Goal: Check status: Check status

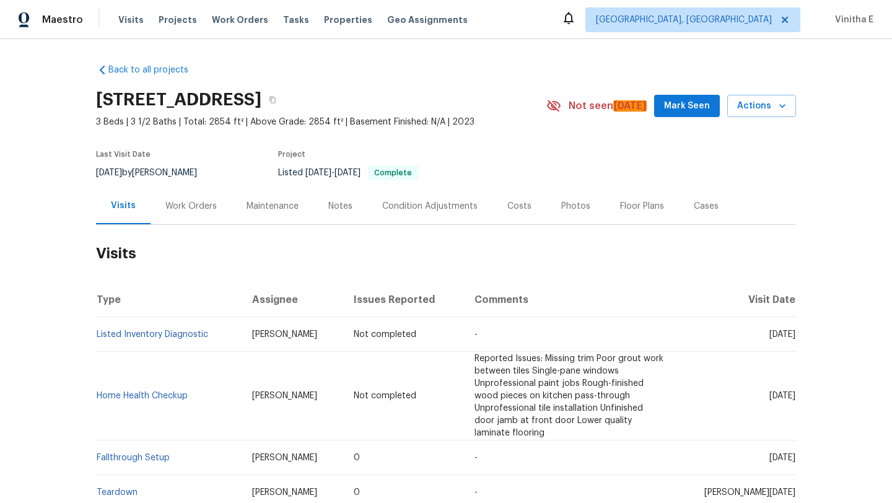
click at [191, 215] on div "Work Orders" at bounding box center [191, 206] width 81 height 37
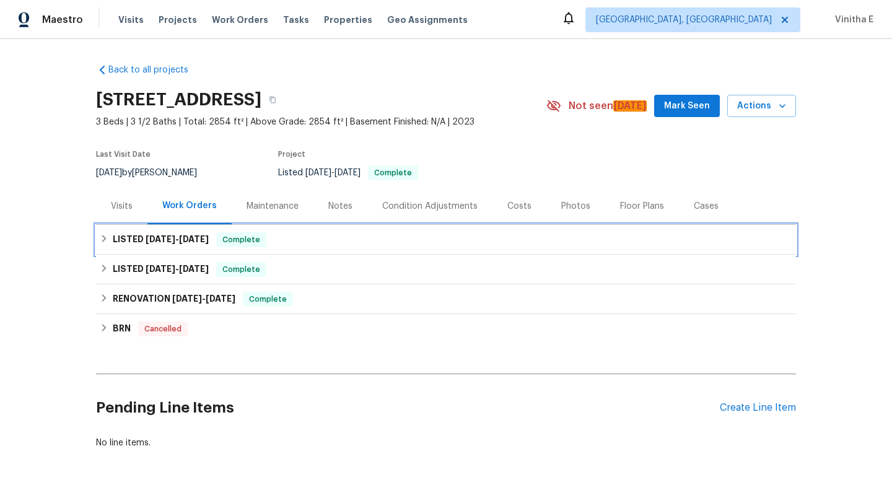
click at [167, 246] on h6 "LISTED 8/12/25 - 8/21/25" at bounding box center [161, 239] width 96 height 15
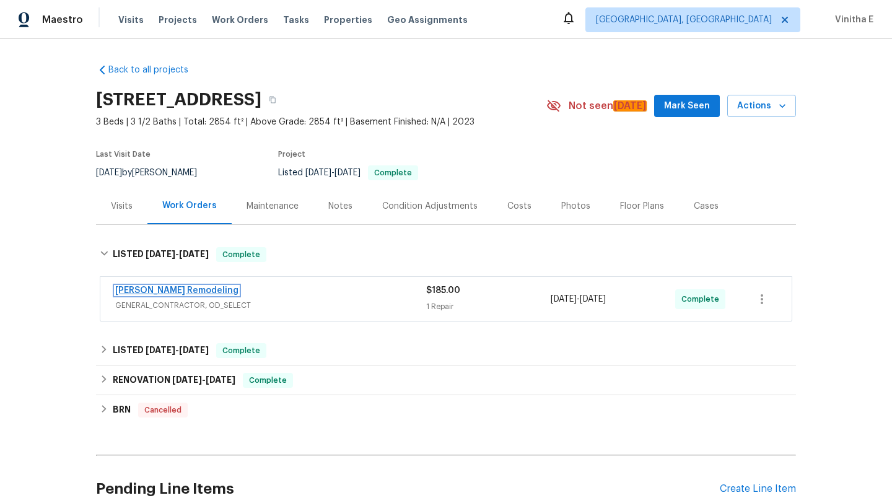
click at [179, 288] on link "Pino Remodeling" at bounding box center [176, 290] width 123 height 9
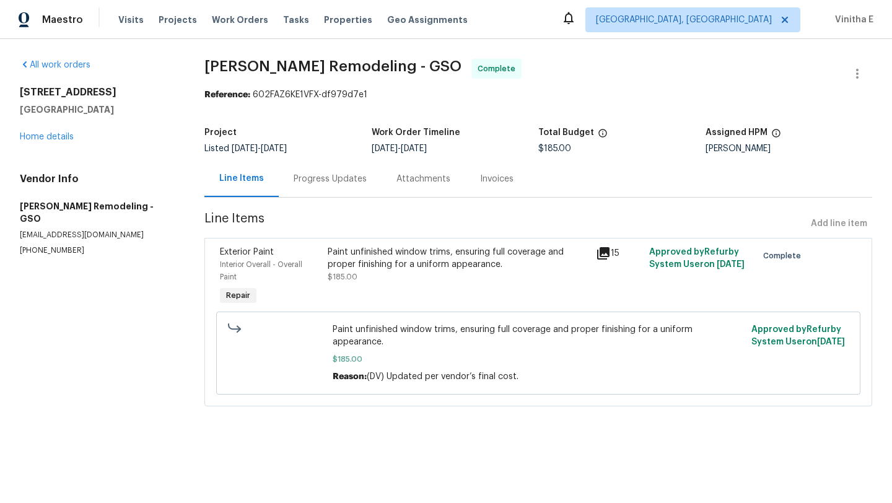
click at [284, 97] on div "Reference: 602FAZ6KE1VFX-df979d7e1" at bounding box center [539, 95] width 668 height 12
copy div "602FAZ6KE1VFX"
click at [321, 180] on div "Progress Updates" at bounding box center [330, 179] width 73 height 12
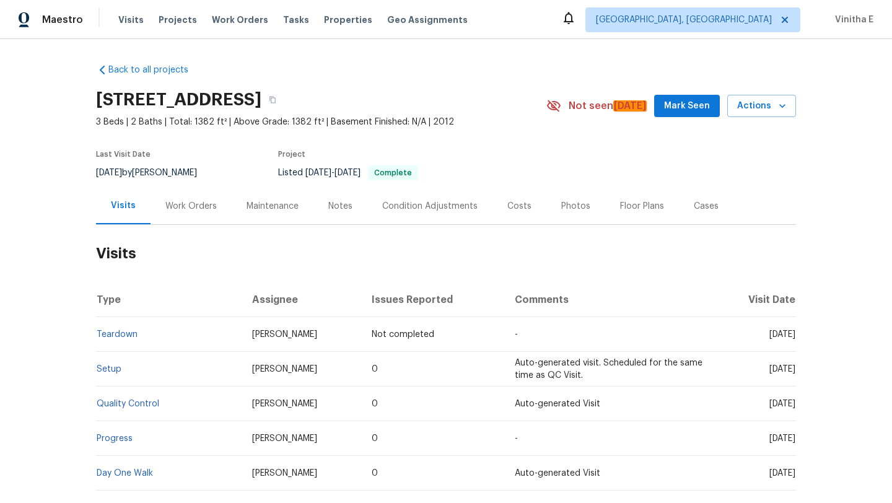
click at [201, 208] on div "Work Orders" at bounding box center [190, 206] width 51 height 12
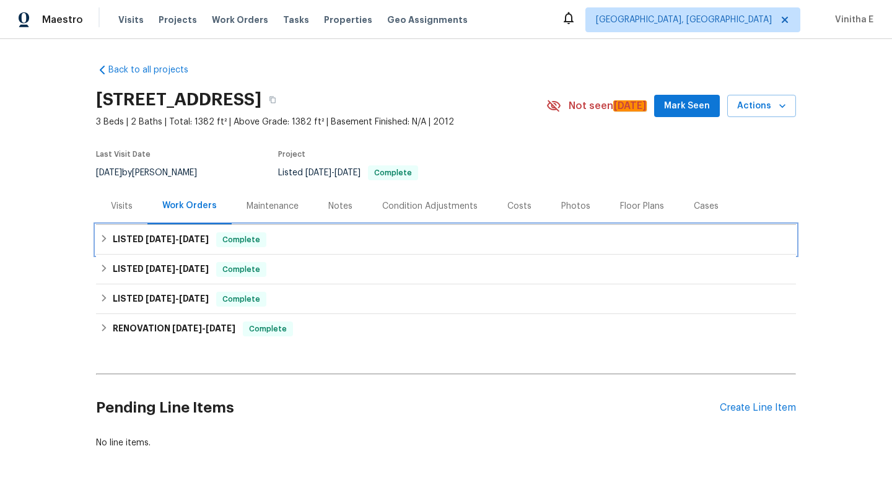
click at [159, 236] on span "8/15/25" at bounding box center [161, 239] width 30 height 9
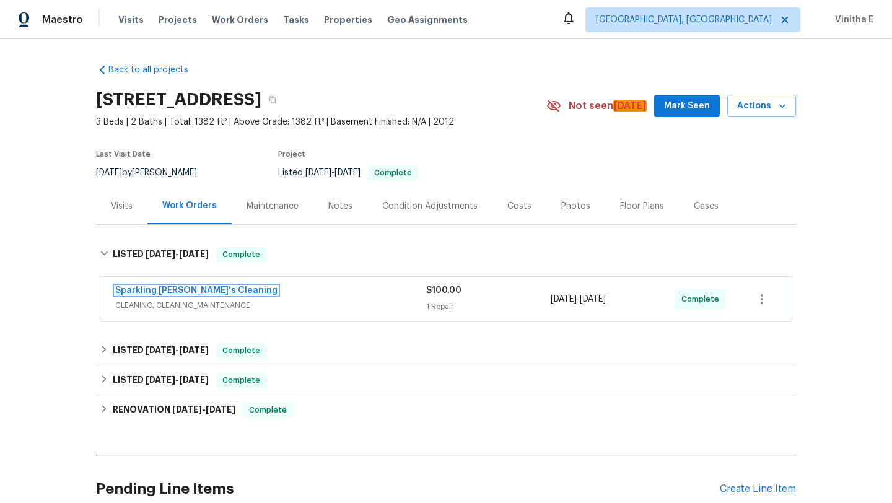
click at [208, 290] on link "Sparkling Amanda's Cleaning" at bounding box center [196, 290] width 162 height 9
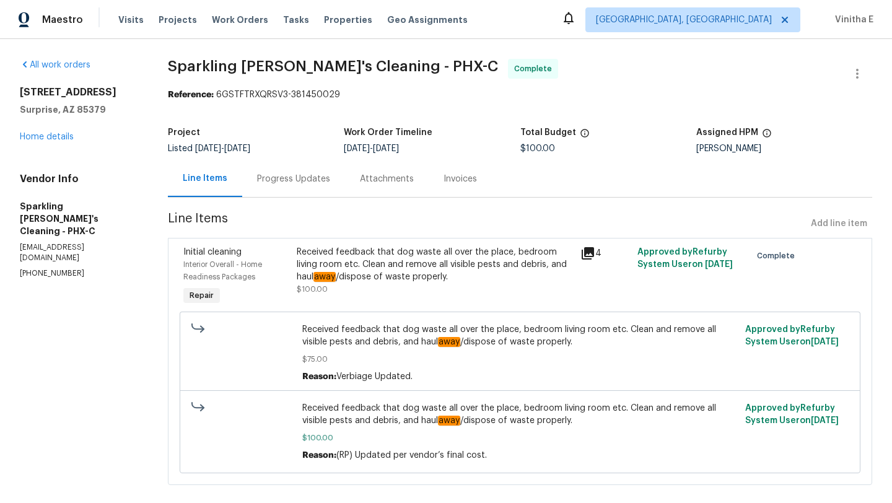
click at [293, 189] on div "Progress Updates" at bounding box center [293, 179] width 103 height 37
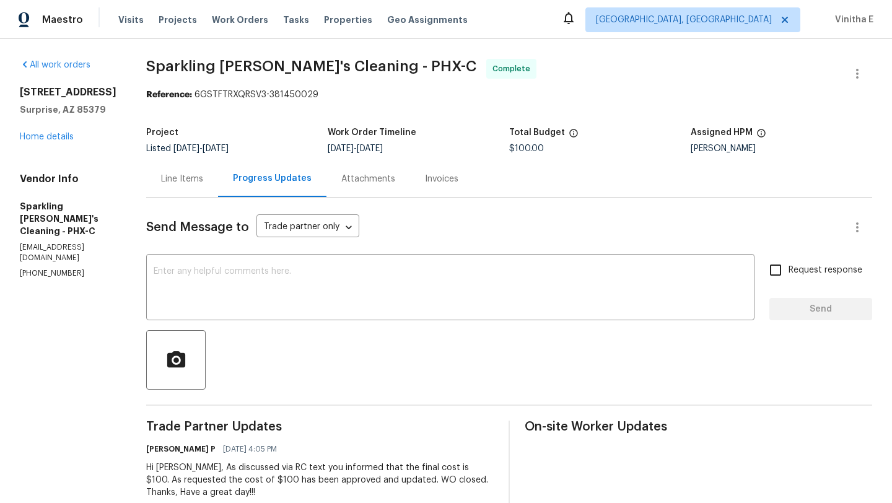
click at [190, 187] on div "Line Items" at bounding box center [182, 179] width 72 height 37
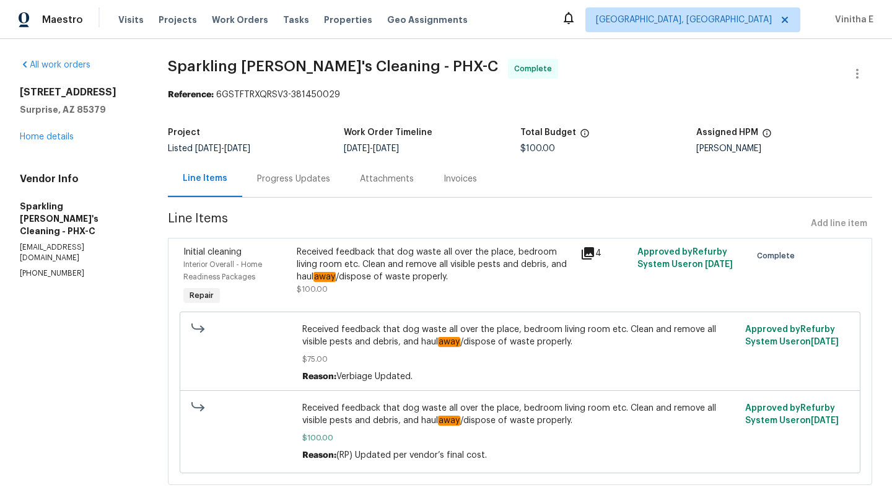
click at [250, 94] on div "Reference: 6GSTFTRXQRSV3-381450029" at bounding box center [520, 95] width 705 height 12
copy div "6GSTFTRXQRSV3"
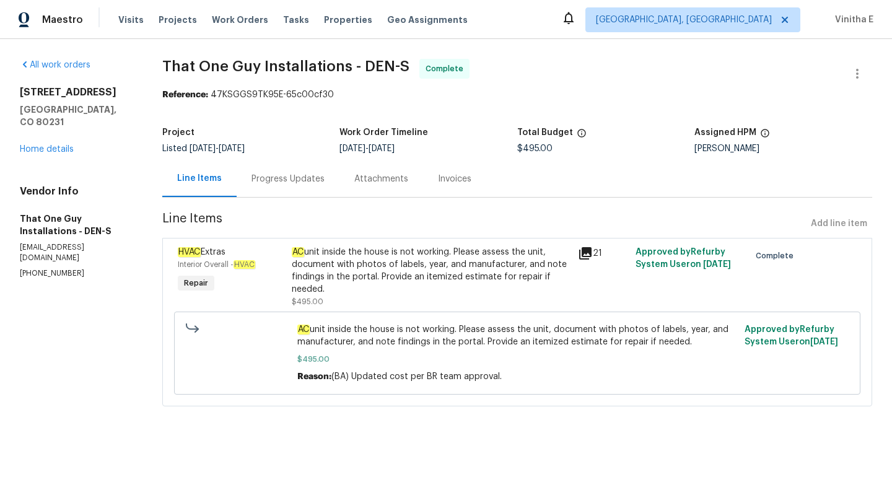
click at [297, 183] on div "Progress Updates" at bounding box center [288, 179] width 73 height 12
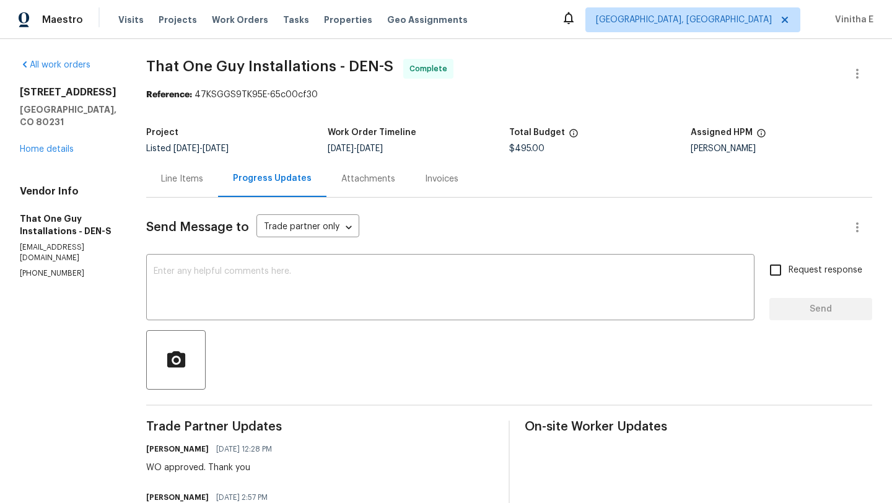
click at [215, 95] on div "Reference: 47KSGGS9TK95E-65c00cf30" at bounding box center [509, 95] width 726 height 12
copy div "47KSGGS9TK95E"
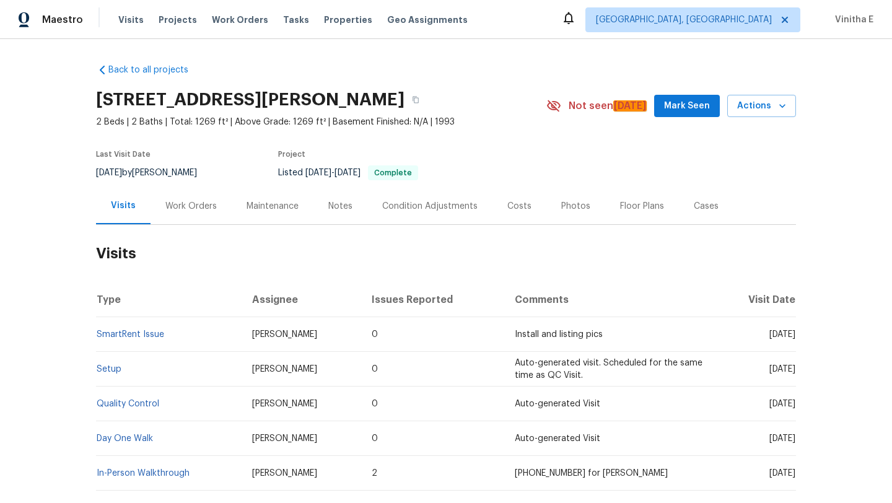
click at [196, 202] on div "Work Orders" at bounding box center [190, 206] width 51 height 12
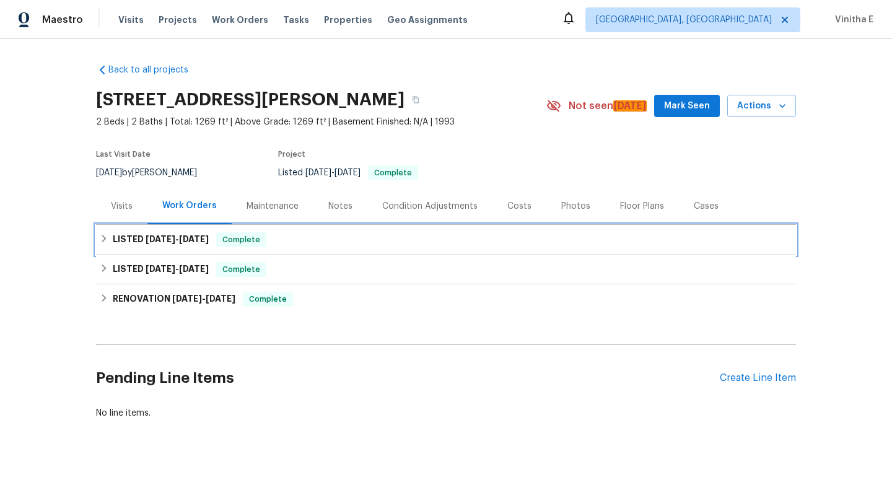
click at [185, 247] on div "LISTED 8/15/25 - 8/22/25 Complete" at bounding box center [446, 240] width 700 height 30
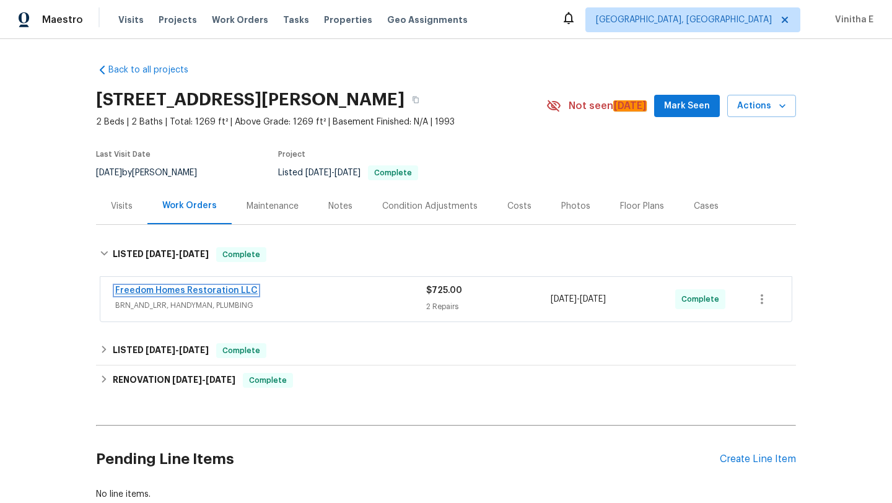
click at [213, 291] on link "Freedom Homes Restoration LLC" at bounding box center [186, 290] width 143 height 9
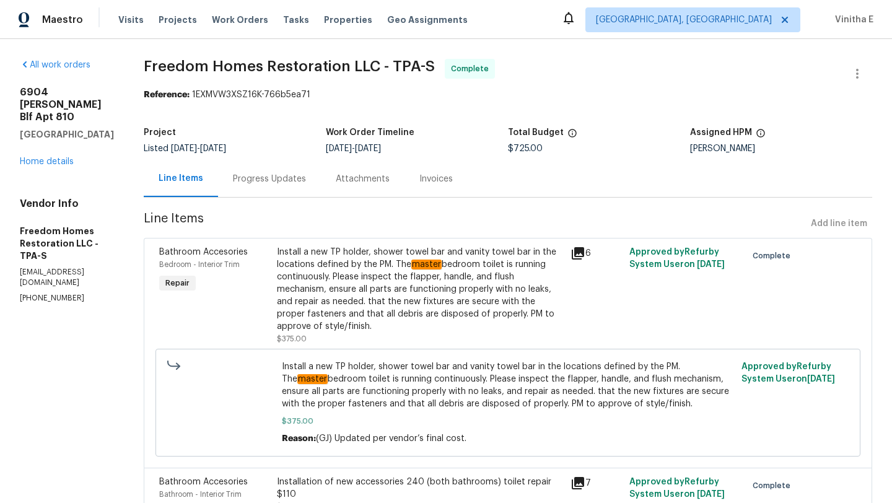
click at [273, 187] on div "Progress Updates" at bounding box center [269, 179] width 103 height 37
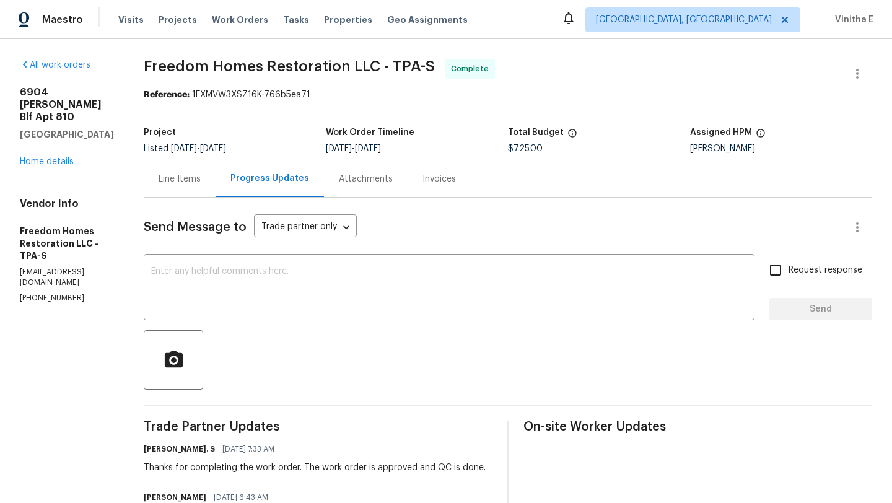
click at [226, 100] on div "Reference: 1EXMVW3XSZ16K-766b5ea71" at bounding box center [508, 95] width 729 height 12
copy div "1EXMVW3XSZ16K"
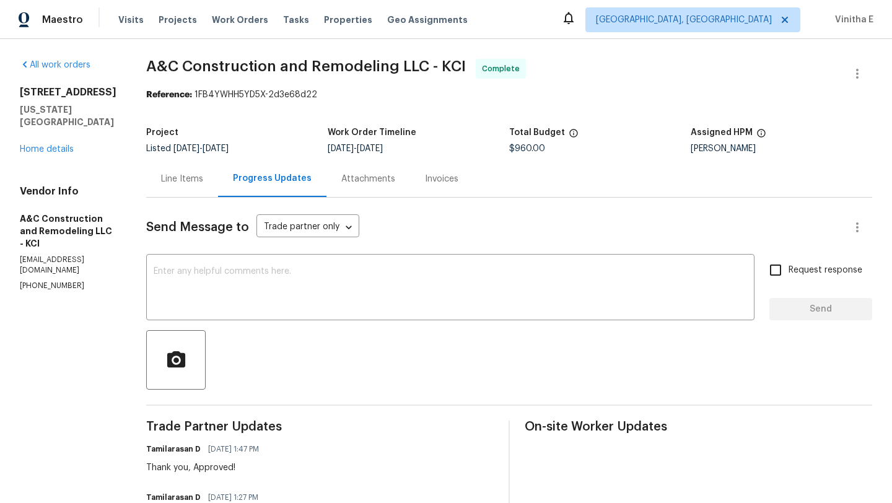
click at [239, 92] on div "Reference: 1FB4YWHH5YD5X-2d3e68d22" at bounding box center [509, 95] width 726 height 12
copy div "1FB4YWHH5YD5X"
